Goal: Transaction & Acquisition: Purchase product/service

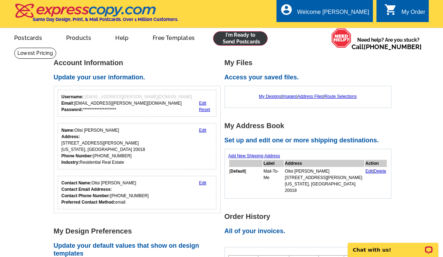
click at [236, 39] on link at bounding box center [240, 38] width 54 height 14
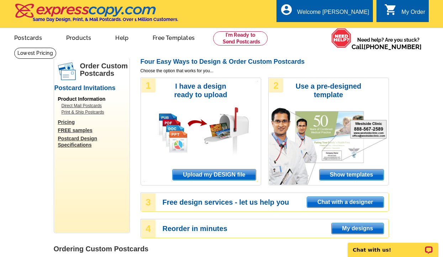
click at [217, 172] on span "Upload my DESIGN file" at bounding box center [213, 174] width 83 height 11
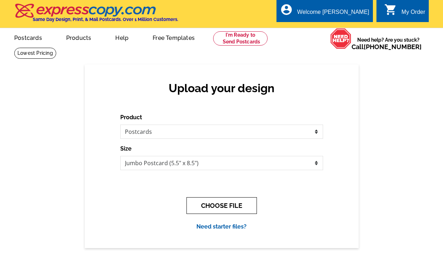
click at [201, 206] on button "CHOOSE FILE" at bounding box center [221, 205] width 70 height 17
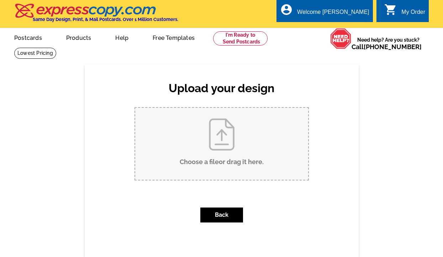
click at [214, 136] on input "Choose a file or drag it here ." at bounding box center [221, 144] width 173 height 72
type input "C:\fakepath\Copy of Before You Take the Summer Off… (5.5 x 8.5 in).pdf"
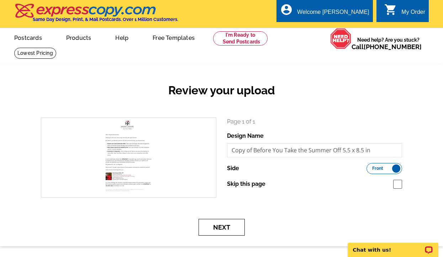
click at [232, 226] on button "Next" at bounding box center [221, 227] width 46 height 17
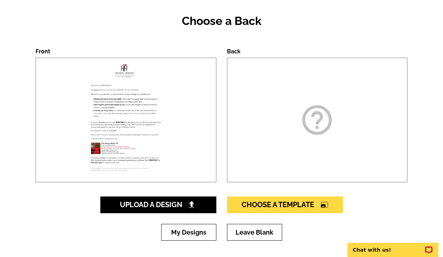
scroll to position [69, 0]
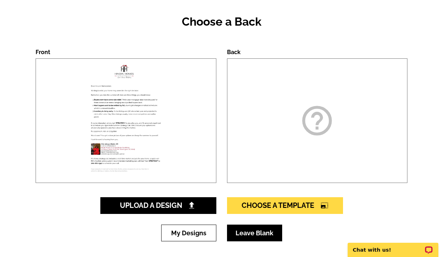
click at [236, 235] on link "Leave Blank" at bounding box center [254, 232] width 55 height 17
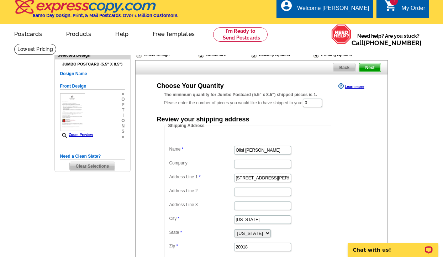
scroll to position [5, 0]
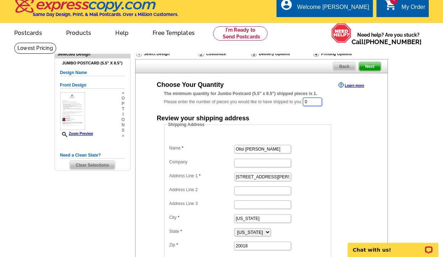
drag, startPoint x: 318, startPoint y: 102, endPoint x: 304, endPoint y: 101, distance: 13.5
click at [302, 101] on div "The minimum quantity for Jumbo Postcard (5.5" x 8.5") shipped pieces is 1. Plea…" at bounding box center [261, 98] width 195 height 16
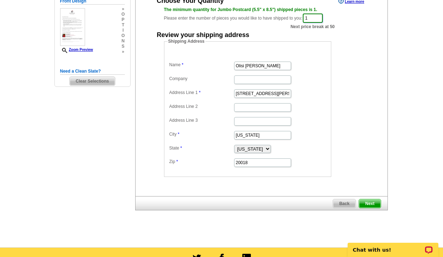
scroll to position [90, 0]
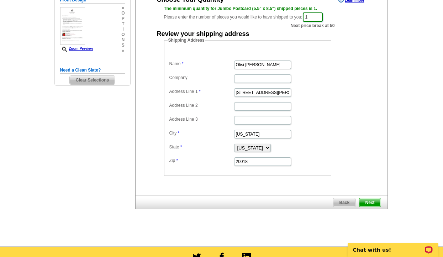
type input "1"
click at [371, 200] on span "Next" at bounding box center [369, 202] width 21 height 9
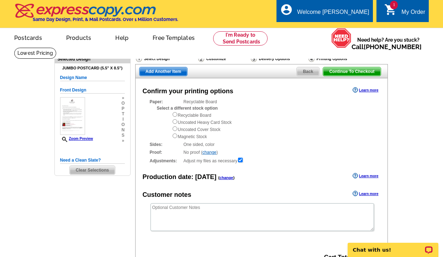
click at [305, 71] on span "Back" at bounding box center [307, 71] width 22 height 9
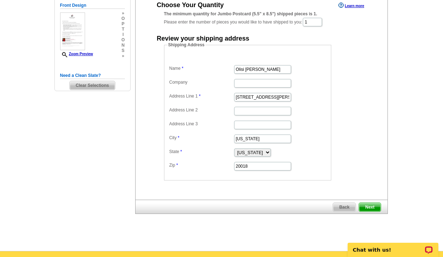
scroll to position [73, 0]
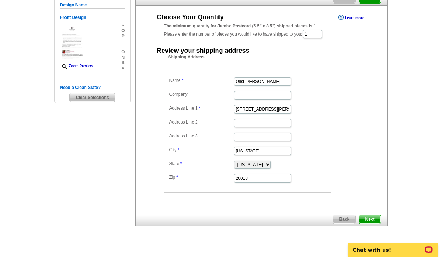
click at [366, 219] on span "Next" at bounding box center [369, 219] width 21 height 9
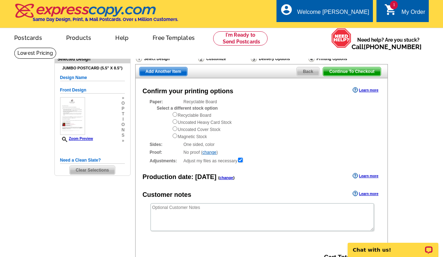
click at [175, 122] on input "radio" at bounding box center [174, 121] width 5 height 5
radio input "true"
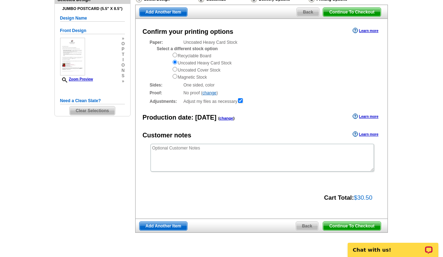
scroll to position [62, 0]
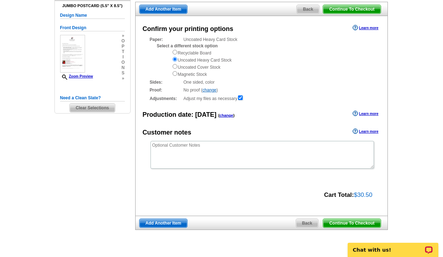
click at [343, 219] on span "Continue To Checkout" at bounding box center [351, 223] width 57 height 9
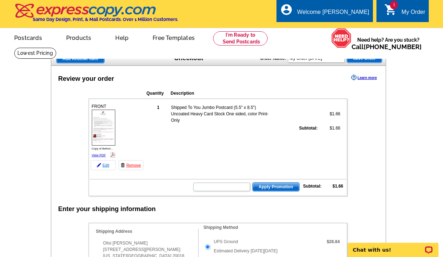
click at [103, 164] on link "Edit" at bounding box center [103, 165] width 25 height 10
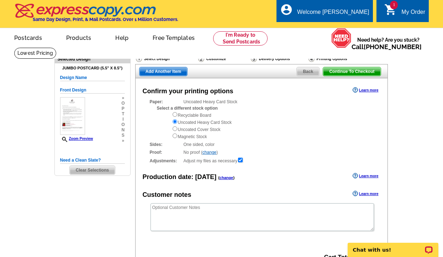
click at [304, 72] on span "Back" at bounding box center [307, 71] width 22 height 9
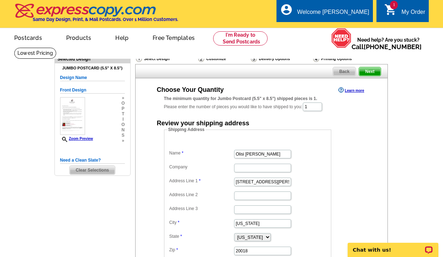
click at [343, 71] on span "Back" at bounding box center [344, 71] width 22 height 9
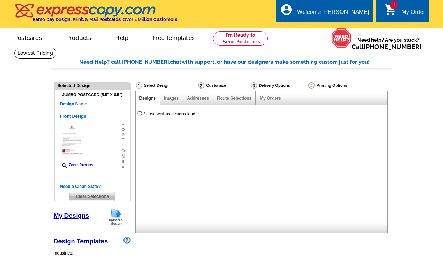
select select "785"
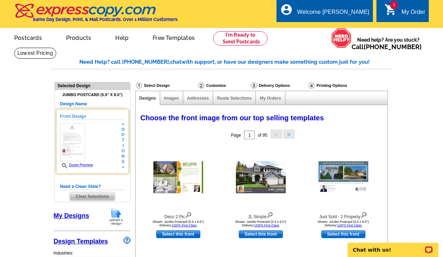
click at [79, 140] on img at bounding box center [72, 142] width 25 height 38
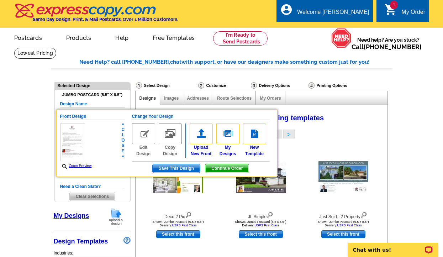
click at [227, 167] on span "Continue Order" at bounding box center [226, 168] width 43 height 9
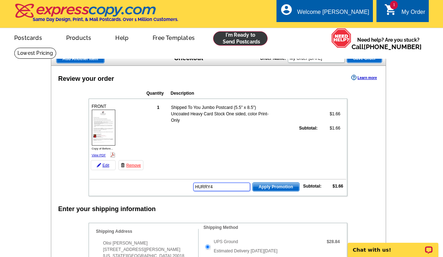
type input "HURRY40"
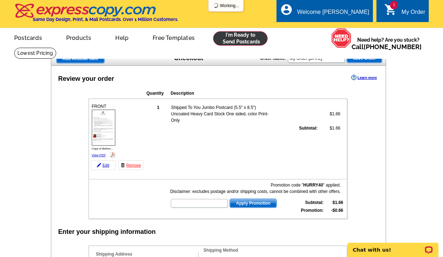
click at [241, 38] on link at bounding box center [240, 38] width 54 height 14
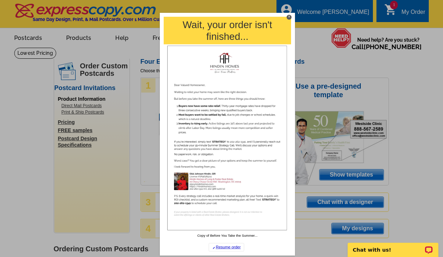
click at [290, 16] on div "X" at bounding box center [288, 17] width 5 height 5
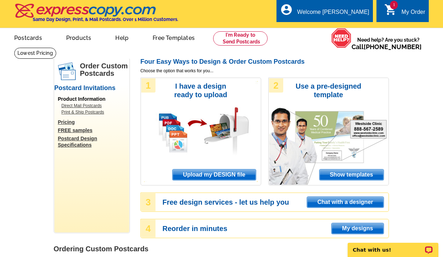
click at [77, 104] on link "Direct Mail Postcards" at bounding box center [93, 105] width 64 height 6
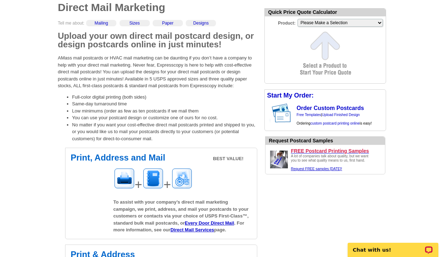
scroll to position [65, 0]
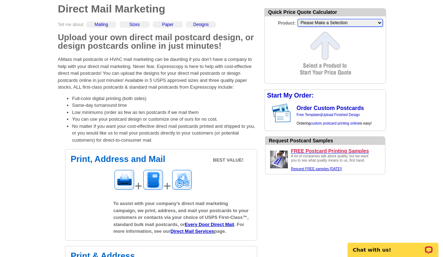
select select "2"
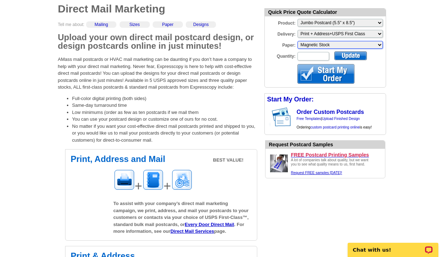
select select "3"
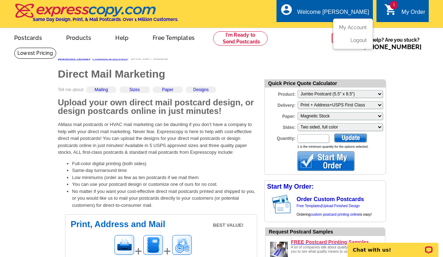
click at [351, 9] on div "Welcome [PERSON_NAME]" at bounding box center [333, 14] width 72 height 10
click at [348, 25] on link "My Account" at bounding box center [351, 27] width 31 height 6
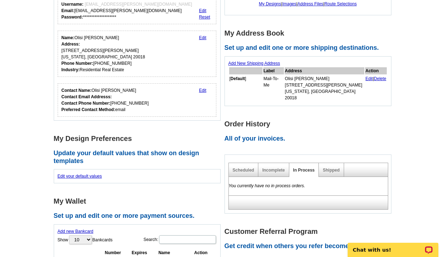
scroll to position [93, 0]
click at [326, 167] on link "Shipped" at bounding box center [330, 169] width 17 height 5
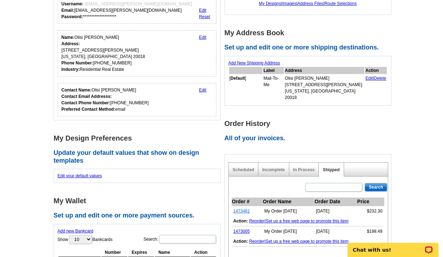
click at [245, 208] on link "1473481" at bounding box center [241, 210] width 17 height 5
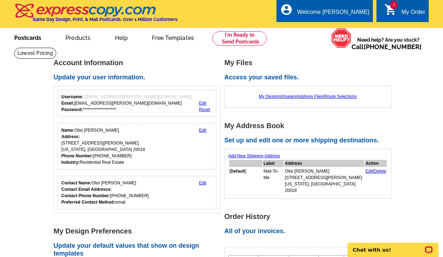
click at [33, 37] on link "Postcards" at bounding box center [28, 37] width 50 height 17
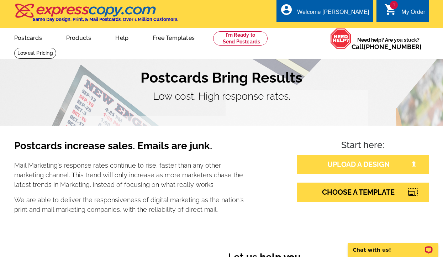
click at [331, 164] on link "UPLOAD A DESIGN" at bounding box center [363, 164] width 132 height 19
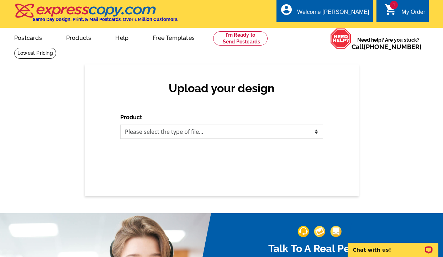
select select "1"
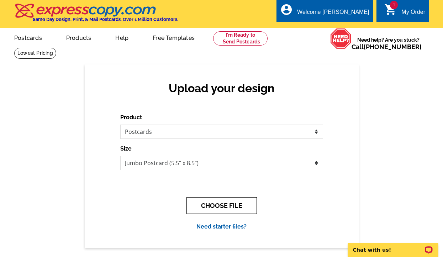
click at [226, 204] on button "CHOOSE FILE" at bounding box center [221, 205] width 70 height 17
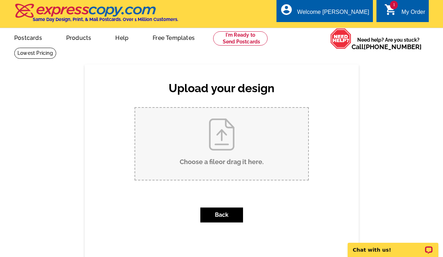
click at [225, 146] on input "Choose a file or drag it here ." at bounding box center [221, 144] width 173 height 72
type input "C:\fakepath\Copy of Before You Take the Summer Off… (5.5 x 8.5 in).pdf"
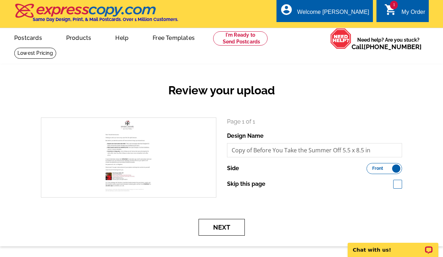
click at [231, 226] on button "Next" at bounding box center [221, 227] width 46 height 17
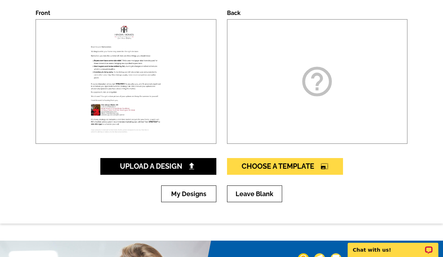
scroll to position [107, 0]
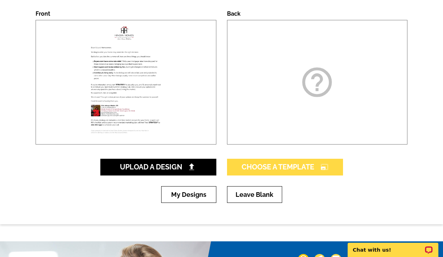
click at [258, 169] on span "Choose A Template photo_size_select_large" at bounding box center [284, 166] width 87 height 9
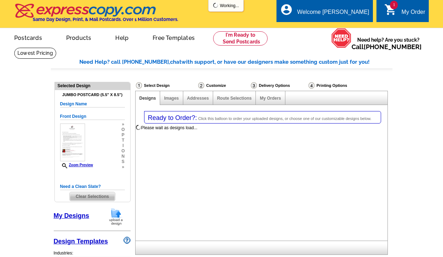
select select "1"
select select "2"
select select "back"
select select "785"
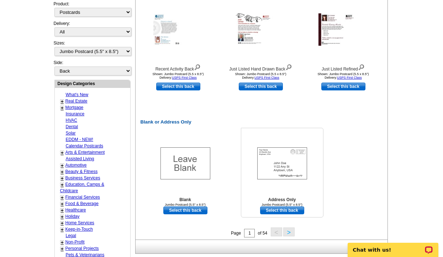
scroll to position [293, 0]
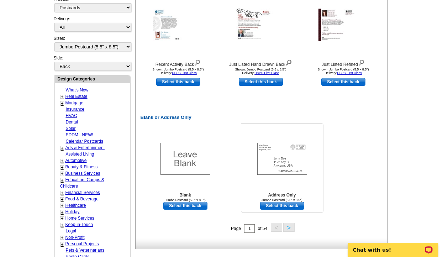
click at [271, 206] on link "Select this back" at bounding box center [282, 206] width 44 height 8
select select "front"
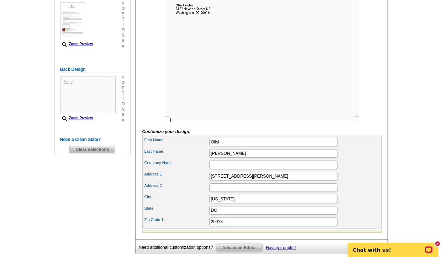
scroll to position [143, 0]
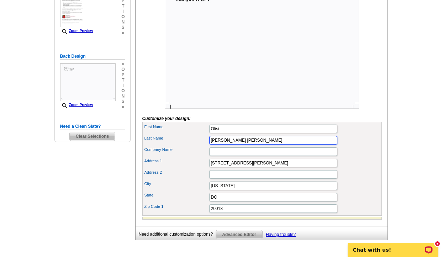
type input "[PERSON_NAME] [PERSON_NAME]"
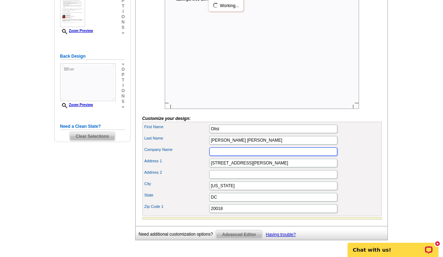
scroll to position [0, 0]
type input "[PERSON_NAME] Homes of"
type input "[PERSON_NAME] Homes of Long & [PERSON_NAME] Real Estate"
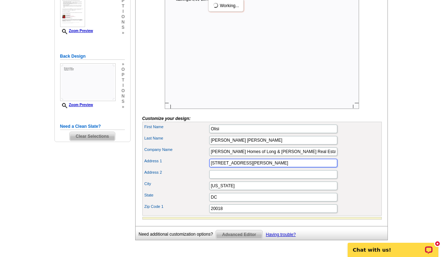
click at [257, 167] on input "[STREET_ADDRESS][PERSON_NAME]" at bounding box center [273, 163] width 128 height 9
click at [257, 167] on input "3122 Newton Street NE" at bounding box center [273, 163] width 128 height 9
type input "[STREET_ADDRESS]"
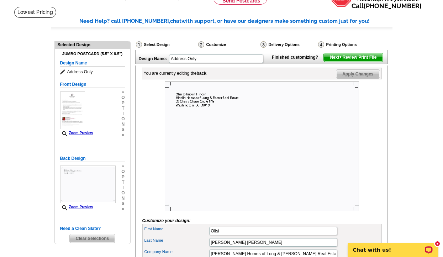
scroll to position [56, 0]
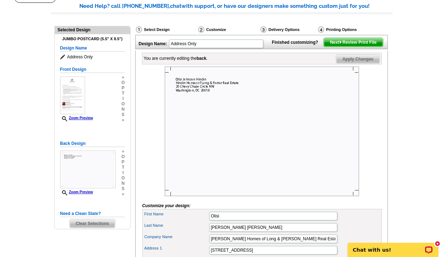
type input "20015"
click at [347, 63] on span "Apply Changes" at bounding box center [357, 59] width 43 height 9
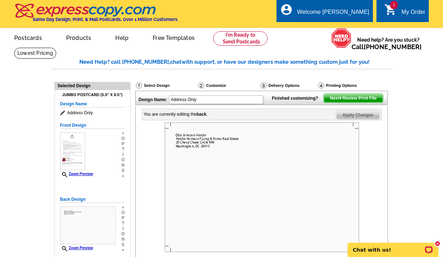
scroll to position [0, 0]
click at [194, 98] on input "Address Only" at bounding box center [216, 99] width 94 height 9
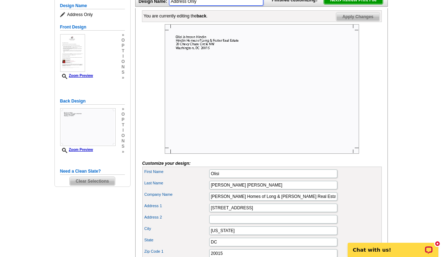
scroll to position [95, 0]
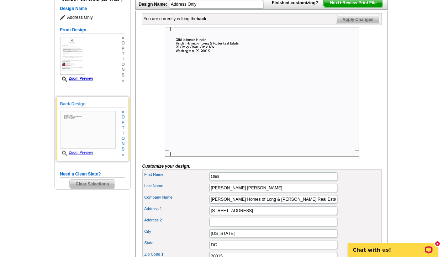
click at [98, 120] on img at bounding box center [87, 130] width 55 height 38
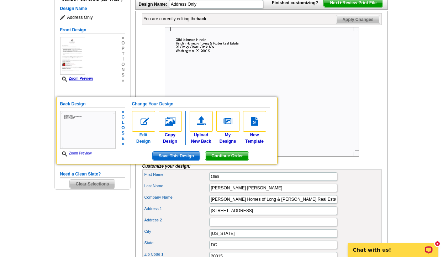
click at [145, 120] on img at bounding box center [143, 121] width 23 height 21
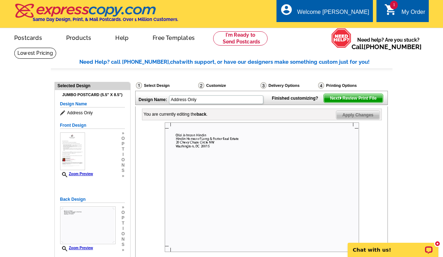
click at [339, 102] on span "Next Review Print File" at bounding box center [352, 98] width 59 height 9
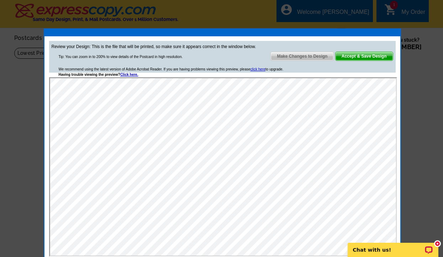
click at [366, 55] on span "Accept & Save Design" at bounding box center [363, 56] width 57 height 9
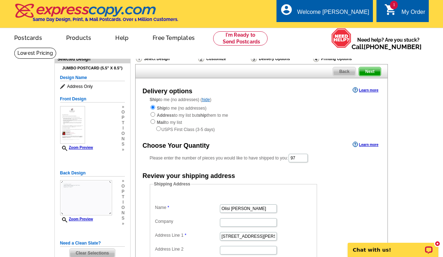
click at [154, 121] on input "radio" at bounding box center [152, 121] width 5 height 5
radio input "true"
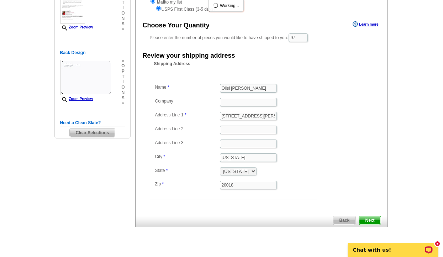
scroll to position [123, 0]
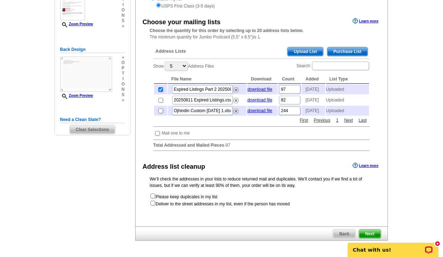
click at [160, 102] on input "checkbox" at bounding box center [160, 100] width 5 height 5
checkbox input "true"
click at [155, 201] on form "Please keep duplicates in my list Deliver to the street addresses in my list, e…" at bounding box center [261, 200] width 223 height 14
click at [152, 198] on input "checkbox" at bounding box center [152, 195] width 5 height 5
checkbox input "true"
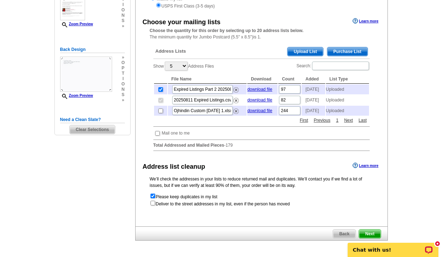
scroll to position [0, 0]
click at [152, 205] on input "checkbox" at bounding box center [152, 202] width 5 height 5
checkbox input "true"
radio input "true"
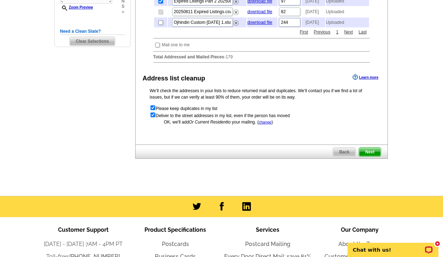
scroll to position [219, 0]
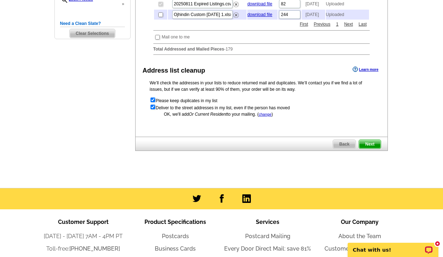
click at [371, 147] on span "Next" at bounding box center [369, 144] width 21 height 9
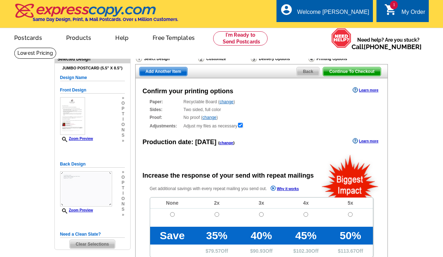
radio input "false"
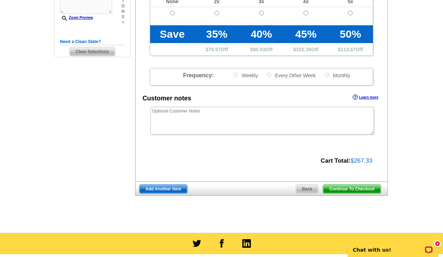
scroll to position [209, 0]
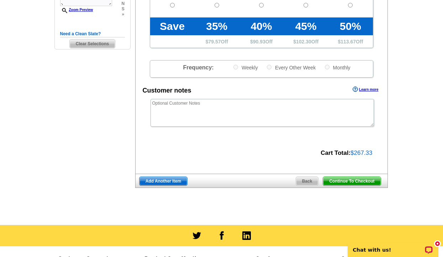
click at [350, 178] on span "Continue To Checkout" at bounding box center [351, 181] width 57 height 9
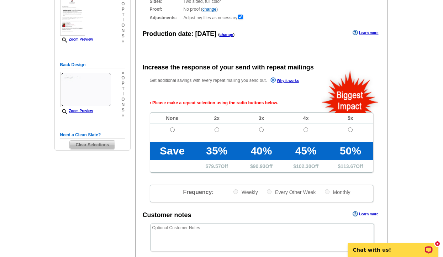
scroll to position [78, 0]
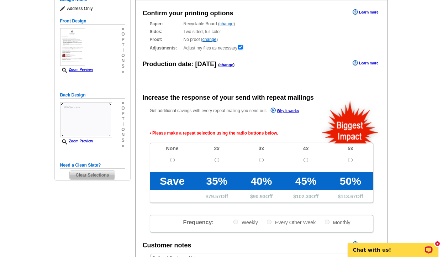
click at [172, 159] on input "radio" at bounding box center [172, 159] width 5 height 5
radio input "true"
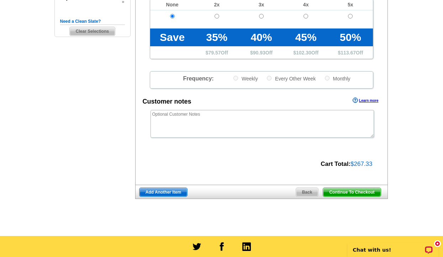
scroll to position [262, 0]
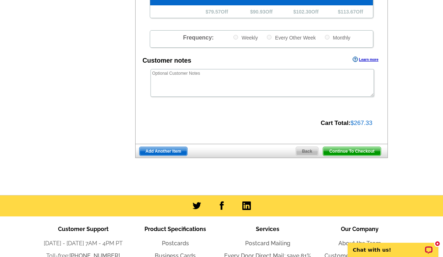
click at [344, 149] on span "Continue To Checkout" at bounding box center [351, 151] width 57 height 9
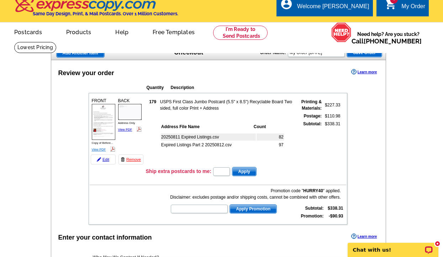
click at [100, 148] on link "View PDF" at bounding box center [99, 150] width 14 height 4
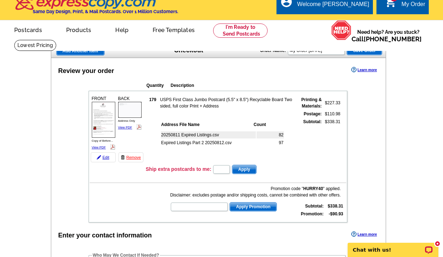
scroll to position [10, 0]
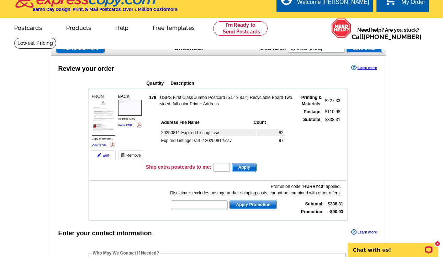
click at [132, 157] on link "Remove" at bounding box center [130, 155] width 25 height 10
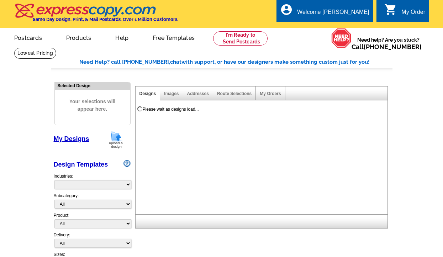
select select "785"
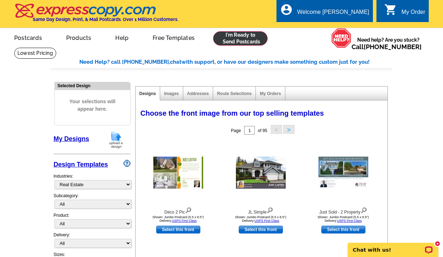
click at [232, 40] on link at bounding box center [240, 38] width 54 height 14
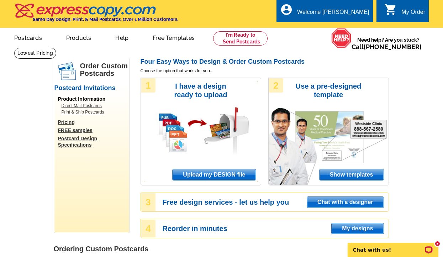
click at [227, 174] on span "Upload my DESIGN file" at bounding box center [213, 174] width 83 height 11
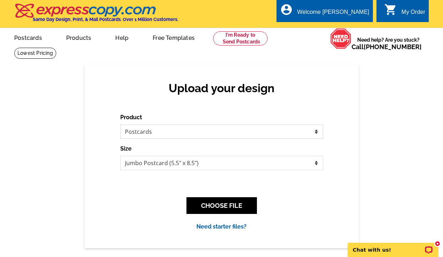
select select "2"
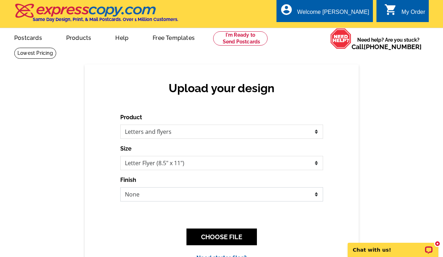
select select "3"
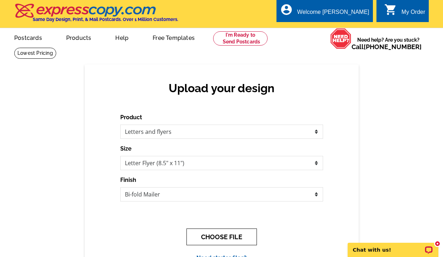
click at [208, 235] on button "CHOOSE FILE" at bounding box center [221, 236] width 70 height 17
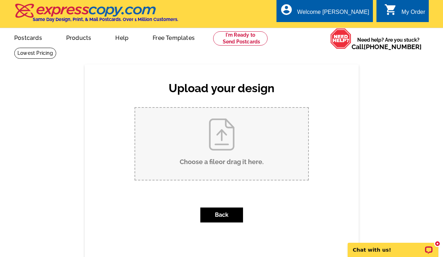
click at [223, 147] on input "Choose a file or drag it here ." at bounding box center [221, 144] width 173 height 72
type input "C:\fakepath\Copy of Before You Take the Summer Off….pdf"
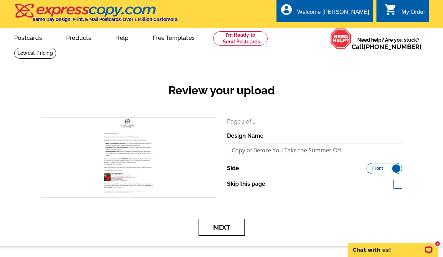
click at [227, 226] on button "Next" at bounding box center [221, 227] width 46 height 17
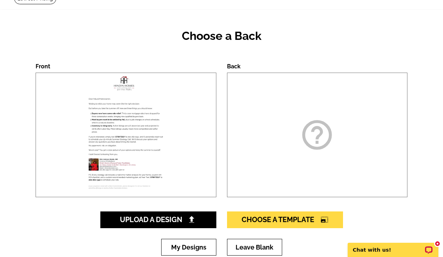
scroll to position [54, 0]
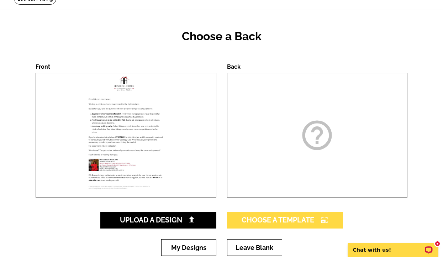
click at [263, 221] on span "Choose A Template photo_size_select_large" at bounding box center [284, 219] width 87 height 9
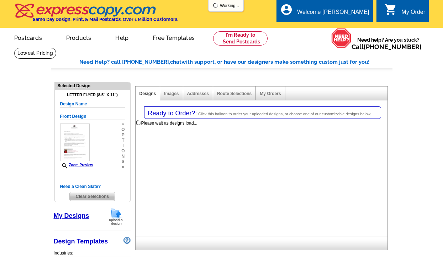
select select "2"
select select "6"
select select "back"
select select "785"
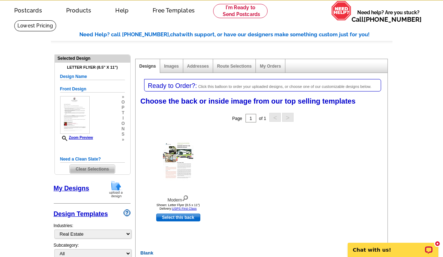
scroll to position [29, 0]
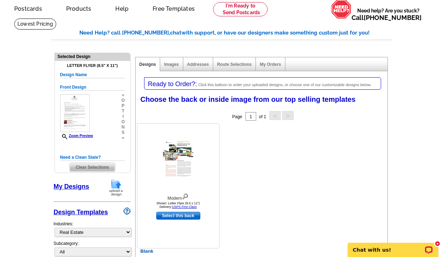
click at [169, 149] on img at bounding box center [178, 159] width 31 height 40
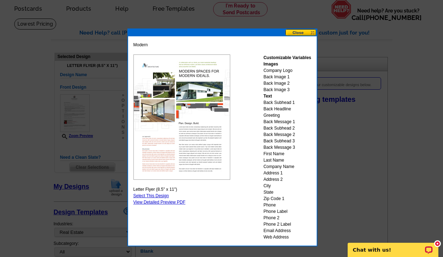
click at [303, 31] on button at bounding box center [300, 32] width 31 height 7
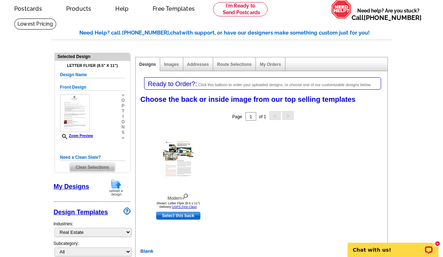
click at [91, 168] on span "Clear Selections" at bounding box center [92, 167] width 45 height 9
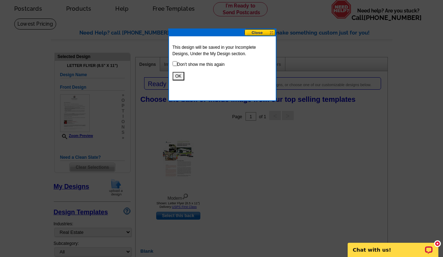
click at [264, 31] on button at bounding box center [259, 32] width 31 height 7
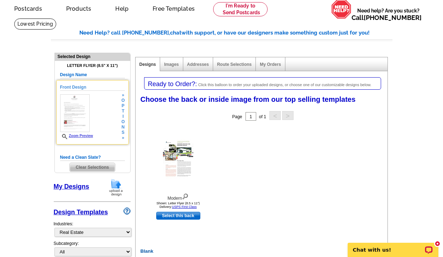
scroll to position [33, 0]
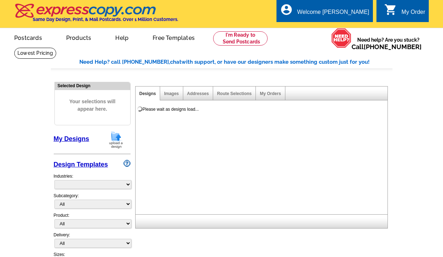
select select "785"
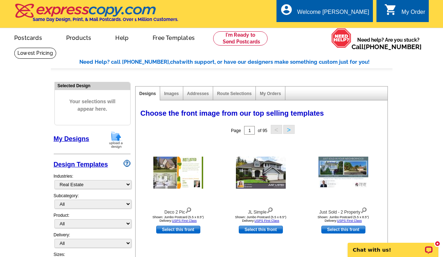
scroll to position [0, 0]
click at [248, 40] on link at bounding box center [240, 38] width 54 height 14
click at [241, 42] on link at bounding box center [240, 38] width 54 height 14
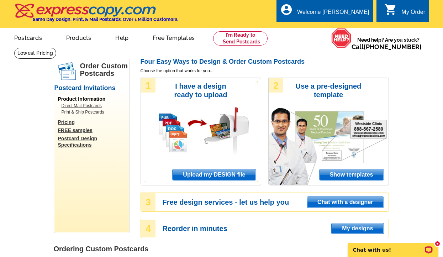
click at [199, 172] on span "Upload my DESIGN file" at bounding box center [213, 174] width 83 height 11
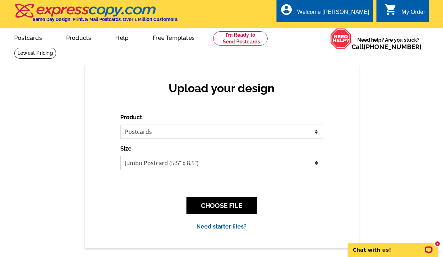
click at [193, 163] on select "Jumbo Postcard (5.5" x 8.5") Regular Postcard (4.25" x 5.6") Panoramic Postcard…" at bounding box center [221, 163] width 203 height 14
click at [208, 122] on div "Product Please select the type of file... Postcards Business Cards Letters and …" at bounding box center [221, 126] width 203 height 26
select select "2"
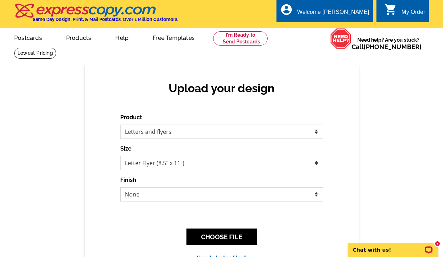
select select "2"
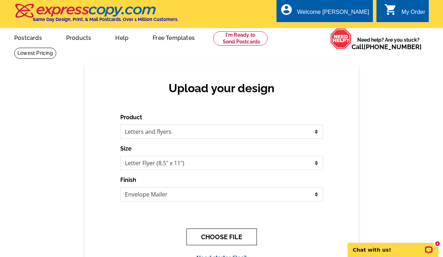
click at [217, 237] on button "CHOOSE FILE" at bounding box center [221, 236] width 70 height 17
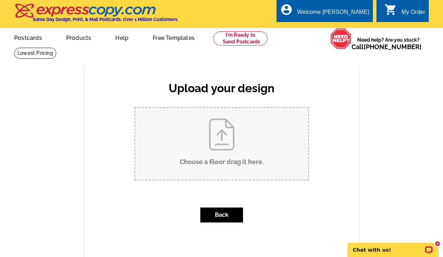
click at [230, 149] on input "Choose a file or drag it here ." at bounding box center [221, 144] width 173 height 72
type input "C:\fakepath\Copy of Before You Take the Summer Off….pdf"
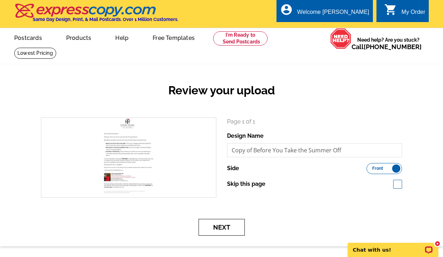
click at [221, 227] on button "Next" at bounding box center [221, 227] width 46 height 17
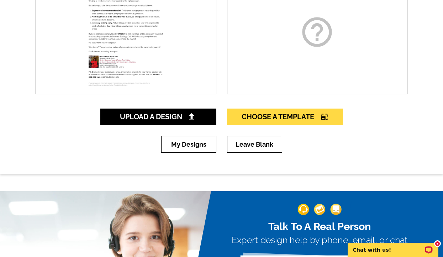
scroll to position [159, 0]
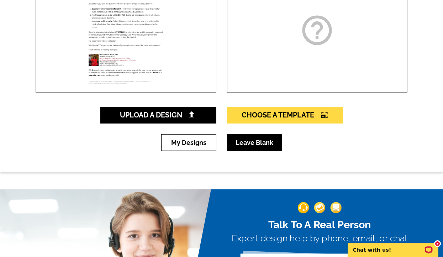
click at [245, 137] on link "Leave Blank" at bounding box center [254, 142] width 55 height 17
click at [244, 143] on link "Leave Blank" at bounding box center [254, 142] width 55 height 17
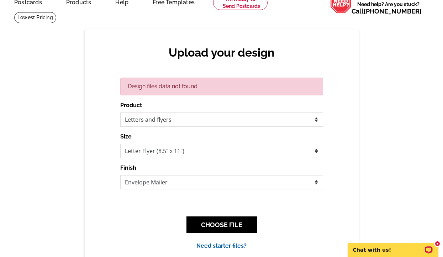
scroll to position [39, 0]
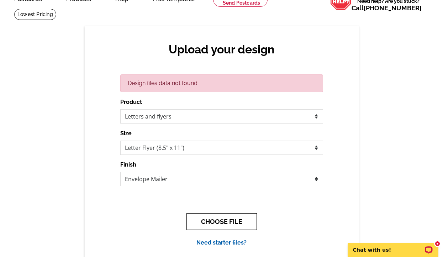
click at [242, 221] on button "CHOOSE FILE" at bounding box center [221, 221] width 70 height 17
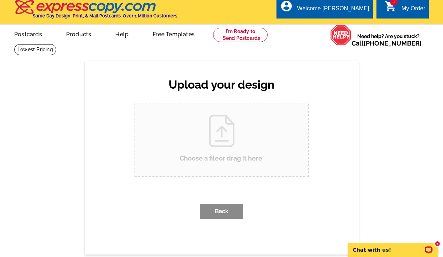
scroll to position [0, 0]
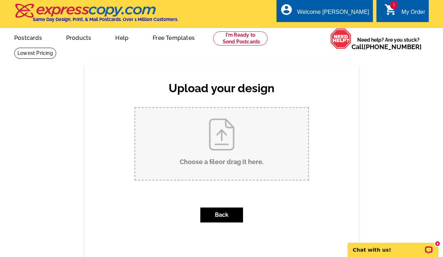
click at [238, 149] on input "Choose a file or drag it here ." at bounding box center [221, 144] width 173 height 72
type input "C:\fakepath\Copy of Before You Take the Summer Off….pdf"
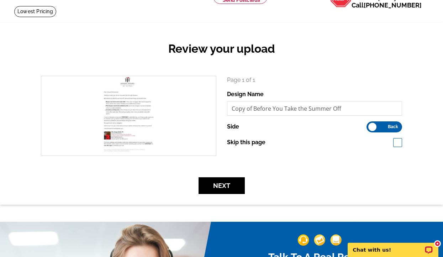
scroll to position [45, 0]
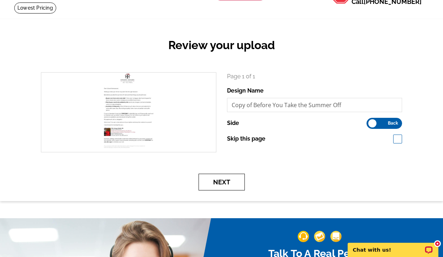
click at [229, 180] on button "Next" at bounding box center [221, 181] width 46 height 17
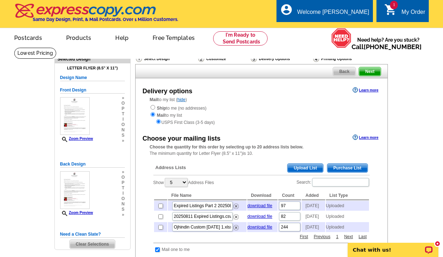
click at [159, 205] on input "checkbox" at bounding box center [160, 205] width 5 height 5
checkbox input "true"
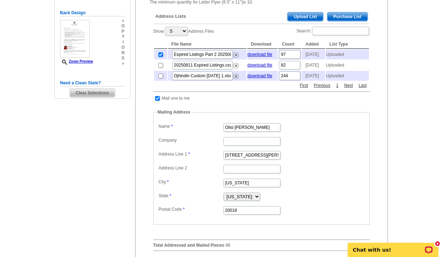
scroll to position [150, 0]
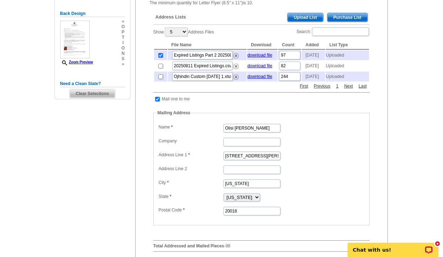
click at [160, 67] on input "checkbox" at bounding box center [160, 66] width 5 height 5
checkbox input "true"
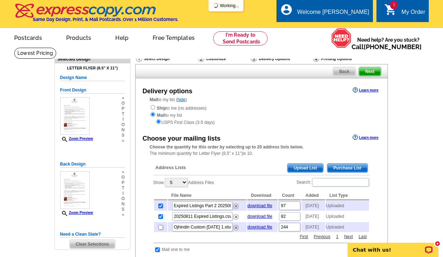
scroll to position [0, 0]
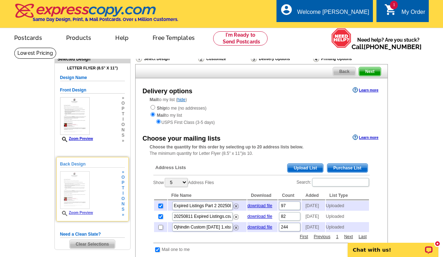
click at [123, 183] on span "p" at bounding box center [122, 182] width 3 height 5
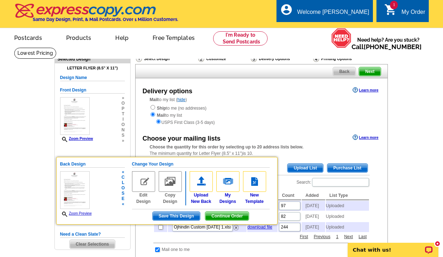
click at [142, 182] on img at bounding box center [143, 181] width 23 height 21
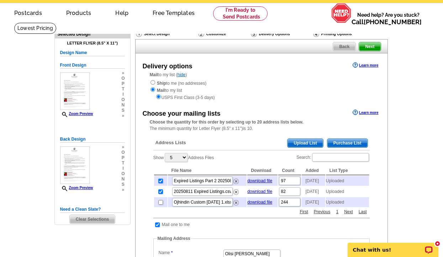
scroll to position [27, 0]
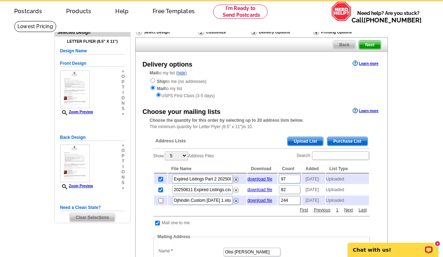
click at [122, 171] on span "o" at bounding box center [122, 171] width 3 height 5
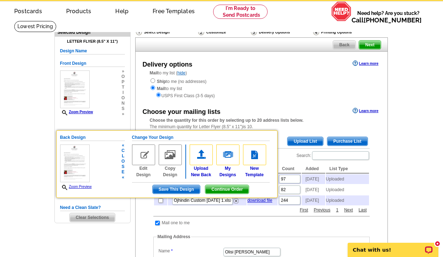
click at [144, 154] on img at bounding box center [143, 154] width 23 height 21
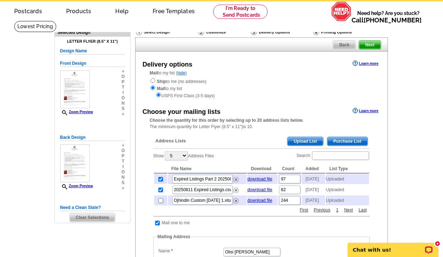
click at [88, 216] on span "Clear Selections" at bounding box center [92, 217] width 45 height 9
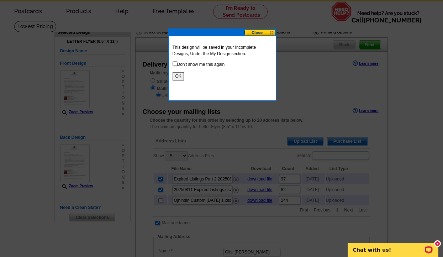
click at [262, 33] on button at bounding box center [259, 32] width 31 height 7
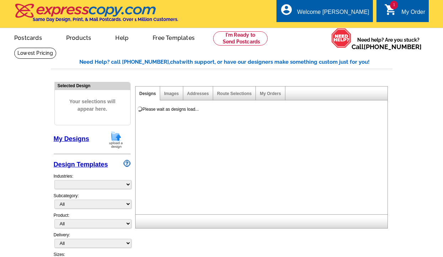
select select "785"
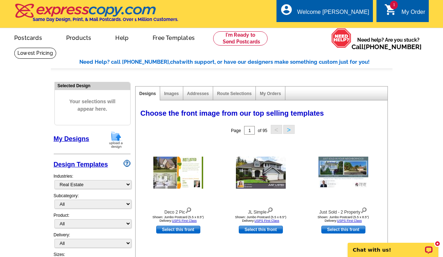
click at [399, 12] on link "1 shopping_cart My Order" at bounding box center [404, 12] width 41 height 9
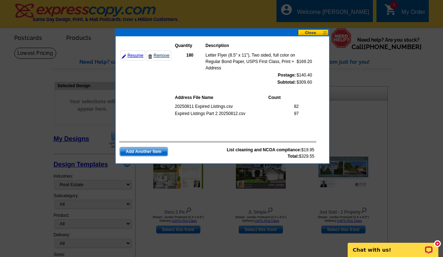
click at [164, 55] on link "Remove" at bounding box center [158, 55] width 25 height 10
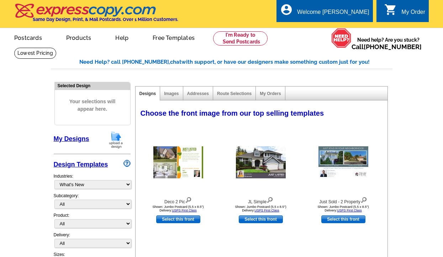
select select "785"
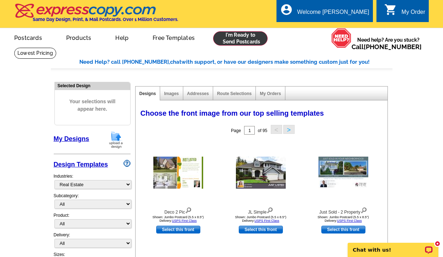
click at [237, 38] on link at bounding box center [240, 38] width 54 height 14
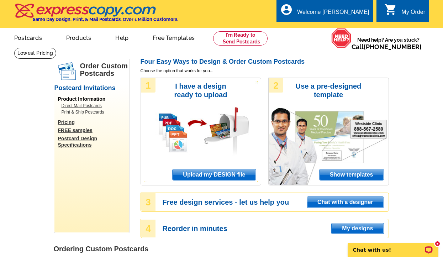
click at [218, 173] on span "Upload my DESIGN file" at bounding box center [213, 174] width 83 height 11
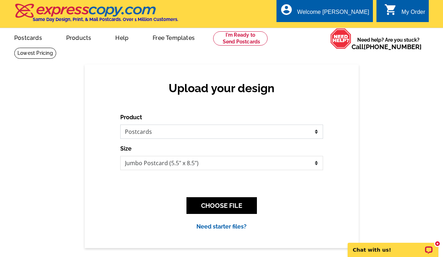
select select "2"
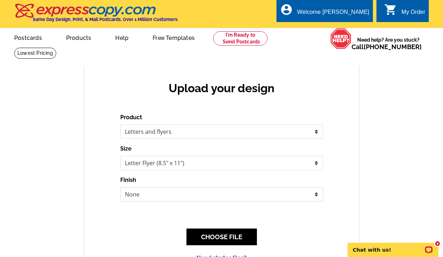
select select "2"
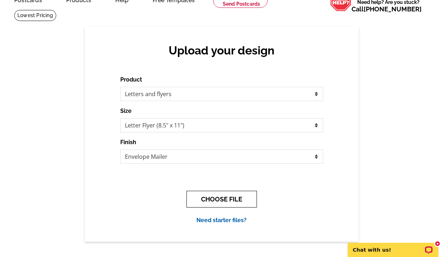
click at [200, 200] on button "CHOOSE FILE" at bounding box center [221, 199] width 70 height 17
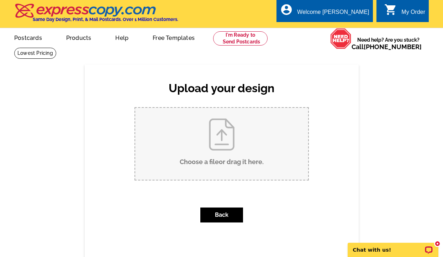
click at [226, 145] on input "Choose a file or drag it here ." at bounding box center [221, 144] width 173 height 72
type input "C:\fakepath\Copy of Before You Take the Summer Off….pdf"
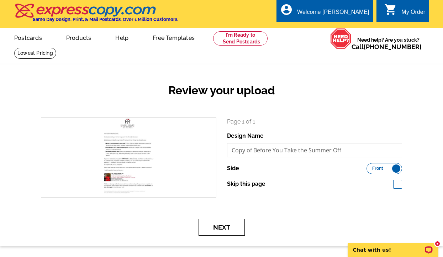
click at [229, 228] on button "Next" at bounding box center [221, 227] width 46 height 17
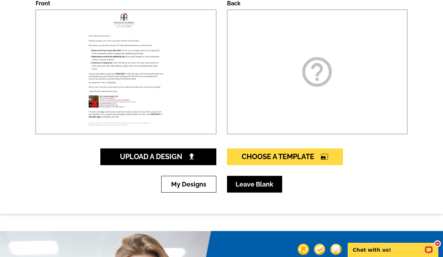
click at [256, 183] on link "Leave Blank" at bounding box center [254, 184] width 55 height 17
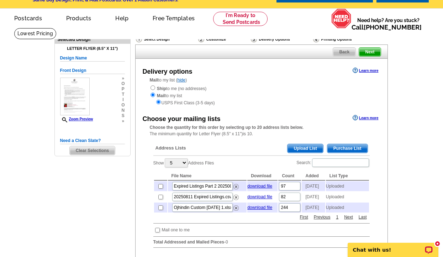
scroll to position [27, 0]
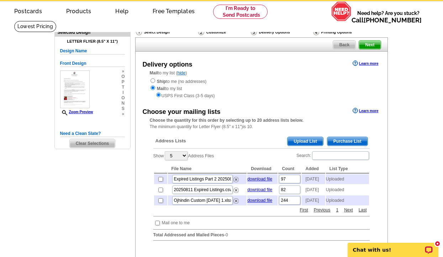
click at [161, 180] on input "checkbox" at bounding box center [160, 179] width 5 height 5
checkbox input "true"
click at [161, 191] on input "checkbox" at bounding box center [160, 189] width 5 height 5
checkbox input "true"
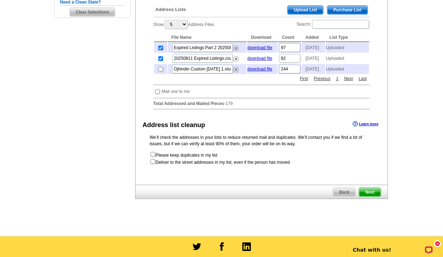
scroll to position [158, 0]
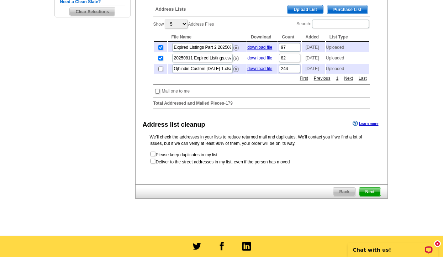
click at [152, 156] on input "checkbox" at bounding box center [152, 153] width 5 height 5
checkbox input "true"
click at [152, 163] on input "checkbox" at bounding box center [152, 161] width 5 height 5
checkbox input "true"
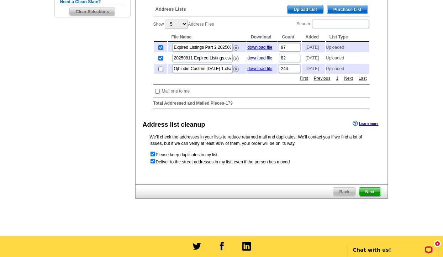
radio input "true"
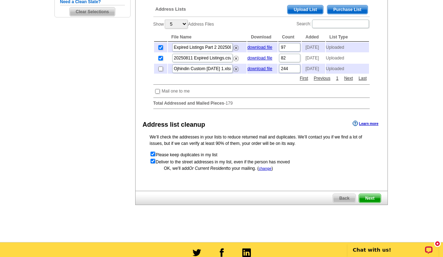
click at [374, 202] on span "Next" at bounding box center [369, 198] width 21 height 9
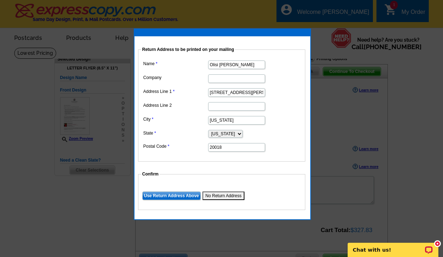
click at [239, 91] on input "[STREET_ADDRESS][PERSON_NAME]" at bounding box center [236, 92] width 57 height 9
click at [253, 79] on input "Company" at bounding box center [236, 78] width 57 height 9
type input "Hindin Homes of Long & Foster Real Estate"
click at [246, 91] on input "[STREET_ADDRESS][PERSON_NAME]" at bounding box center [236, 92] width 57 height 9
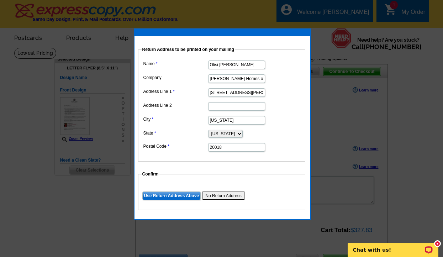
click at [246, 91] on input "[STREET_ADDRESS][PERSON_NAME]" at bounding box center [236, 92] width 57 height 9
type input "20 Chevy Chase Circle NW"
type input "20015"
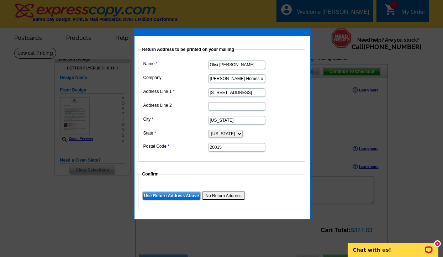
click at [179, 196] on input "Use Return Address Above" at bounding box center [171, 195] width 58 height 9
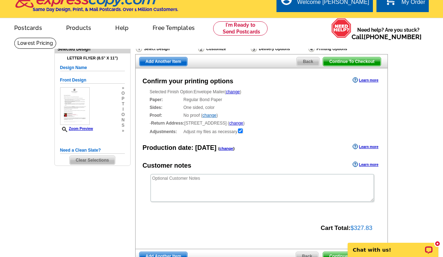
scroll to position [3, 0]
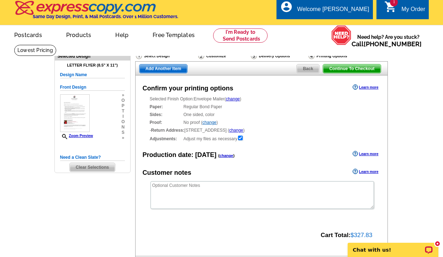
click at [306, 66] on span "Back" at bounding box center [307, 68] width 22 height 9
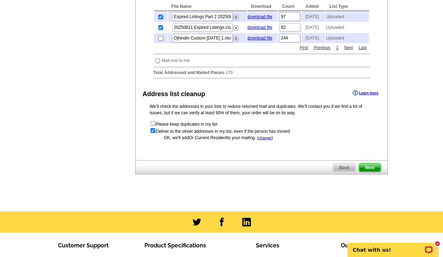
scroll to position [198, 0]
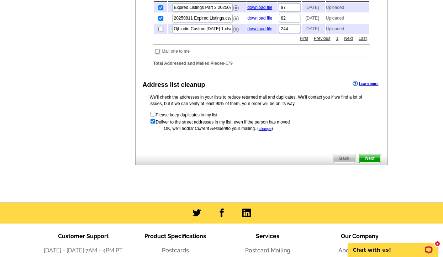
click at [152, 116] on input "checkbox" at bounding box center [152, 114] width 5 height 5
checkbox input "false"
click at [152, 123] on input "checkbox" at bounding box center [152, 121] width 5 height 5
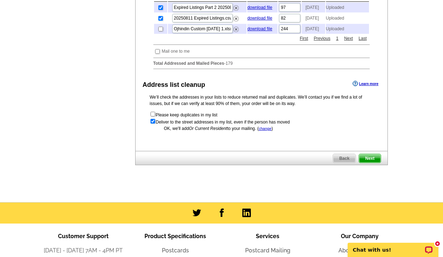
checkbox input "false"
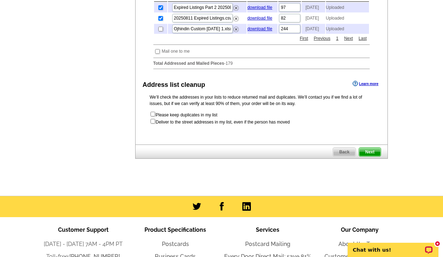
click at [365, 156] on span "Next" at bounding box center [369, 152] width 21 height 9
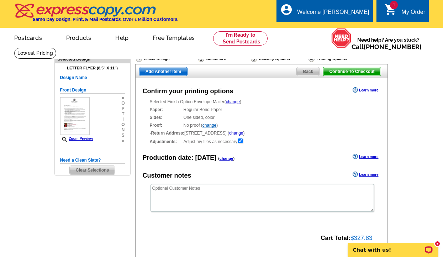
scroll to position [65, 0]
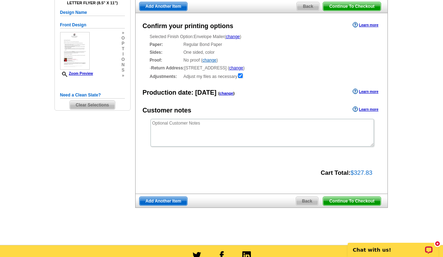
click at [359, 200] on span "Continue To Checkout" at bounding box center [351, 201] width 57 height 9
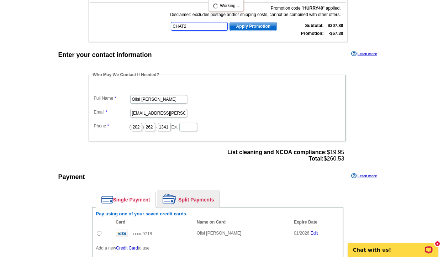
type input "CHAT20"
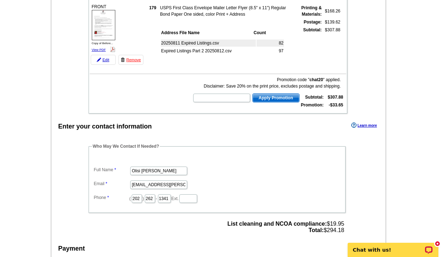
scroll to position [99, 0]
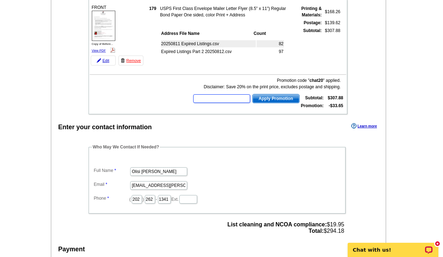
click at [241, 96] on input "text" at bounding box center [221, 98] width 57 height 9
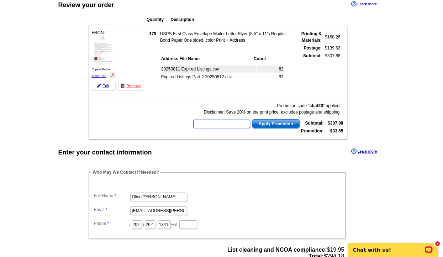
scroll to position [74, 0]
type input "HE40"
click at [273, 125] on span "Apply Promotion" at bounding box center [275, 123] width 47 height 9
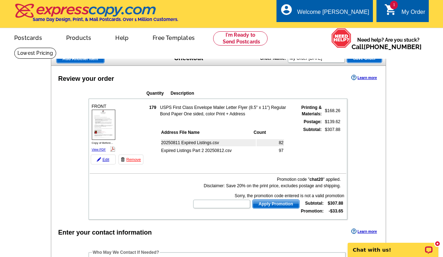
scroll to position [0, 0]
click at [221, 204] on input "text" at bounding box center [221, 203] width 57 height 9
type input "PE40"
click at [270, 204] on span "Apply Promotion" at bounding box center [275, 203] width 47 height 9
click at [227, 207] on input "text" at bounding box center [221, 203] width 57 height 9
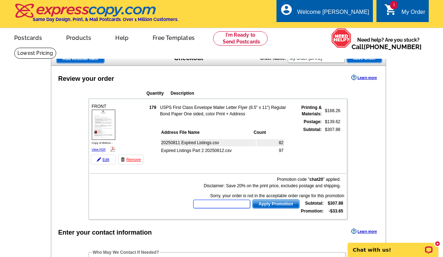
click at [214, 204] on input "text" at bounding box center [221, 203] width 57 height 9
type input "HURRY40"
click at [261, 203] on span "Apply Promotion" at bounding box center [275, 203] width 47 height 9
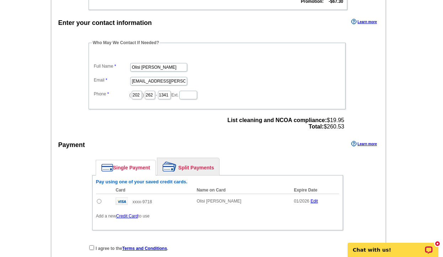
scroll to position [205, 0]
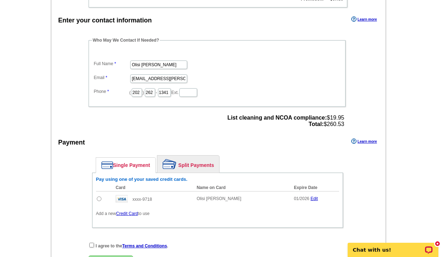
click at [99, 197] on input "radio" at bounding box center [99, 198] width 5 height 5
radio input "true"
click at [92, 246] on input "checkbox" at bounding box center [91, 244] width 5 height 5
checkbox input "true"
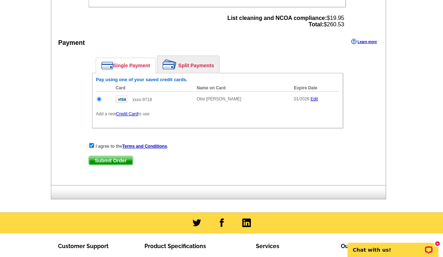
scroll to position [301, 0]
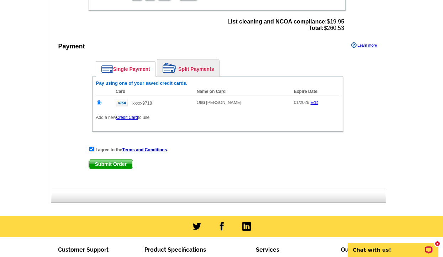
click at [117, 160] on span "Submit Order" at bounding box center [111, 164] width 44 height 9
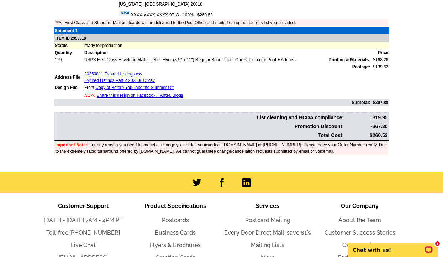
scroll to position [224, 0]
